Goal: Browse casually: Explore the website without a specific task or goal

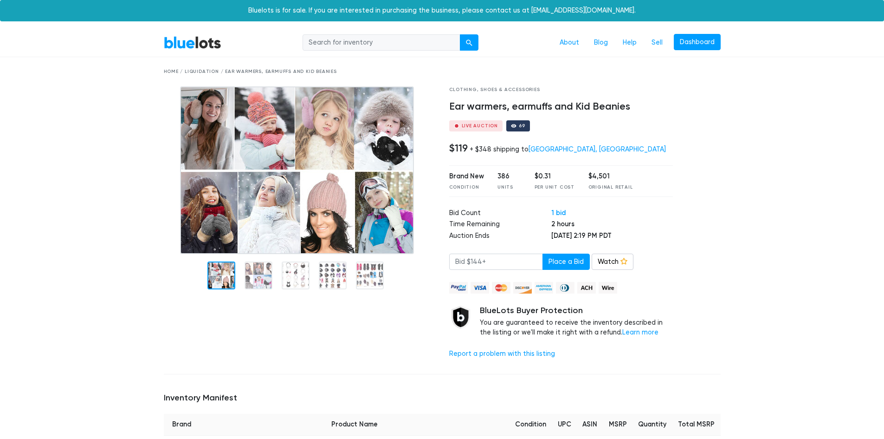
click at [208, 45] on link "BlueLots" at bounding box center [193, 42] width 58 height 13
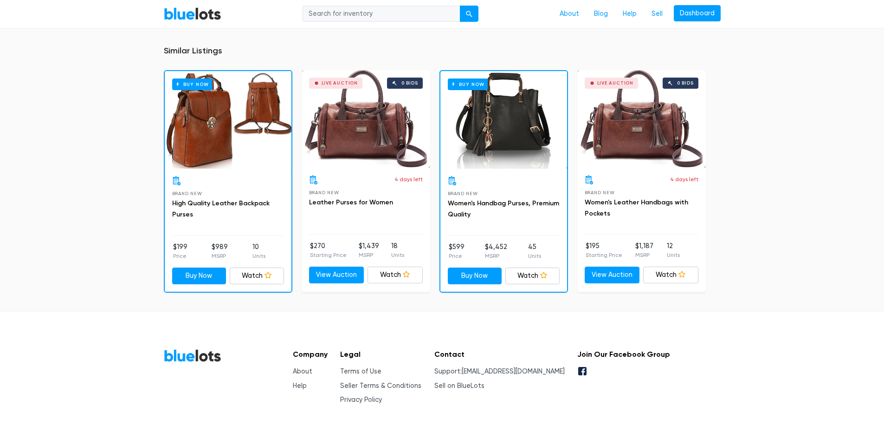
scroll to position [649, 0]
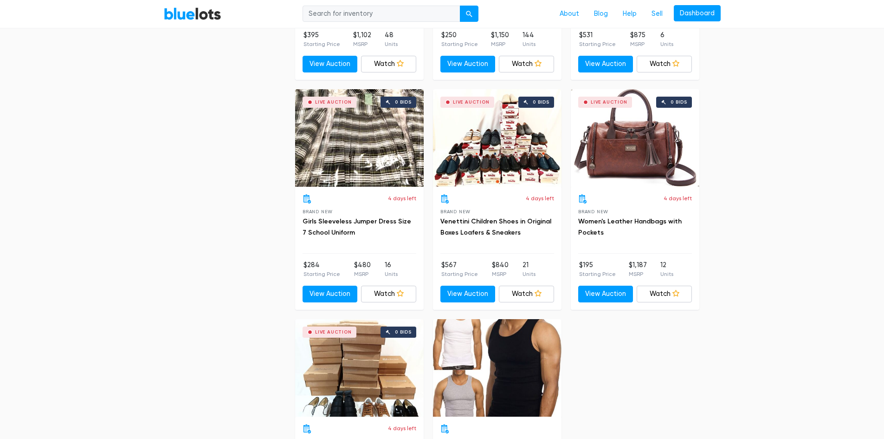
scroll to position [3017, 0]
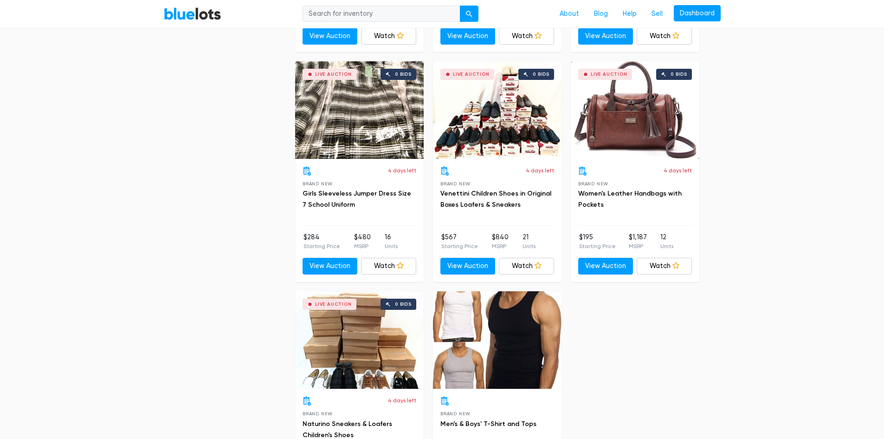
click at [523, 110] on div "Live Auction 0 bids" at bounding box center [497, 109] width 129 height 97
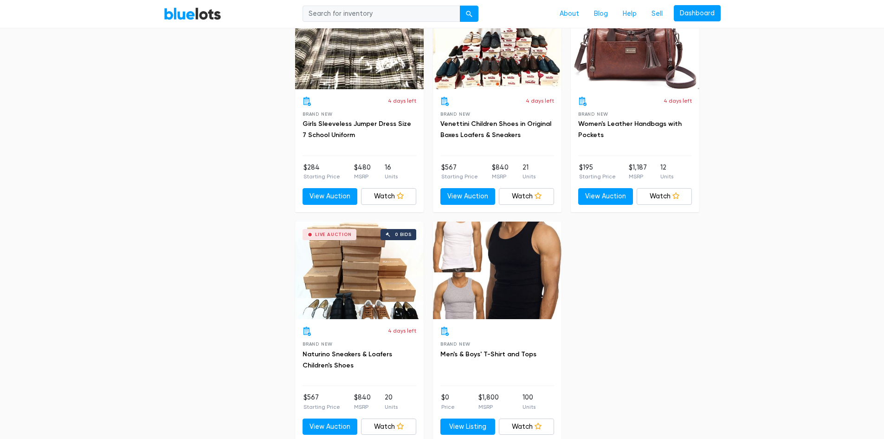
scroll to position [3110, 0]
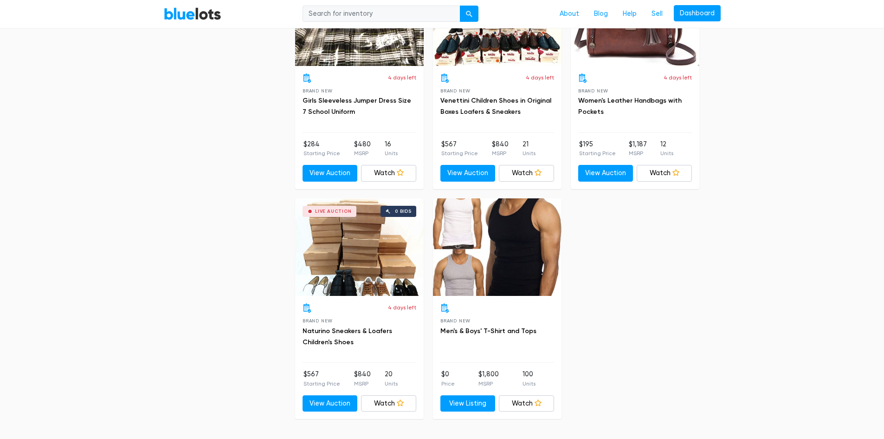
click at [335, 261] on div "Live Auction 0 bids" at bounding box center [359, 246] width 129 height 97
